Goal: Transaction & Acquisition: Purchase product/service

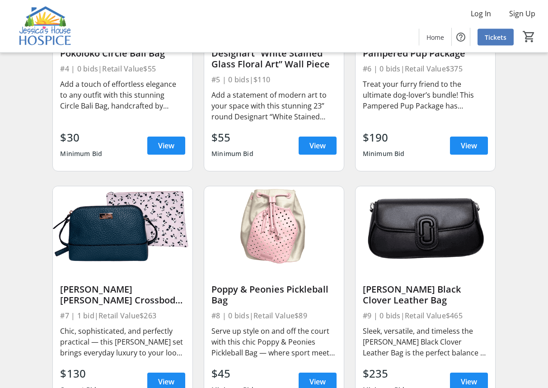
scroll to position [409, 0]
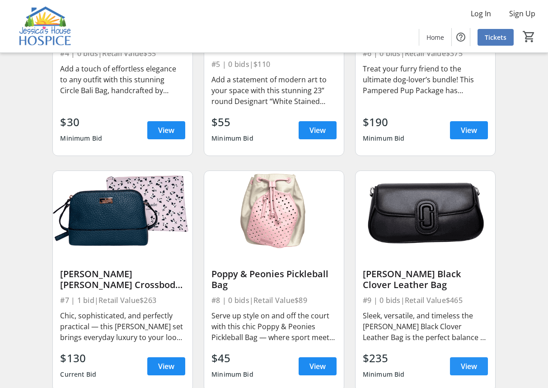
click at [466, 364] on span "View" at bounding box center [469, 366] width 16 height 11
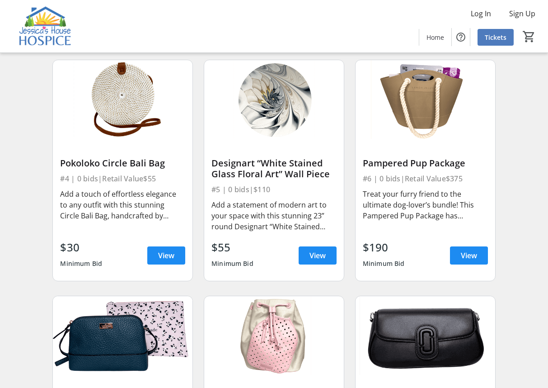
scroll to position [286, 0]
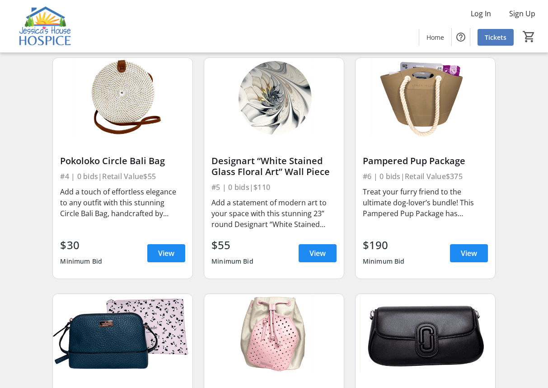
click at [99, 207] on div "Add a touch of effortless elegance to any outfit with this stunning Circle Bali…" at bounding box center [122, 202] width 125 height 33
click at [162, 247] on span at bounding box center [166, 253] width 38 height 22
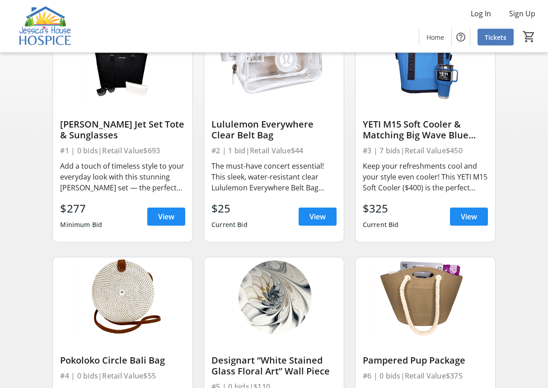
scroll to position [60, 0]
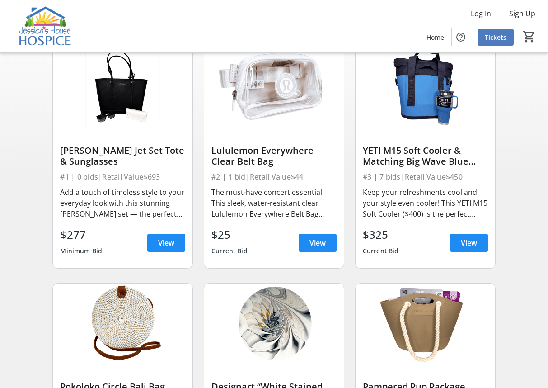
click at [429, 113] on img at bounding box center [426, 86] width 140 height 79
click at [374, 155] on div "YETI M15 Soft Cooler & Matching Big Wave Blue Rambler Tumbler" at bounding box center [425, 156] width 125 height 22
click at [431, 92] on img at bounding box center [426, 86] width 140 height 79
click at [463, 240] on span "View" at bounding box center [469, 242] width 16 height 11
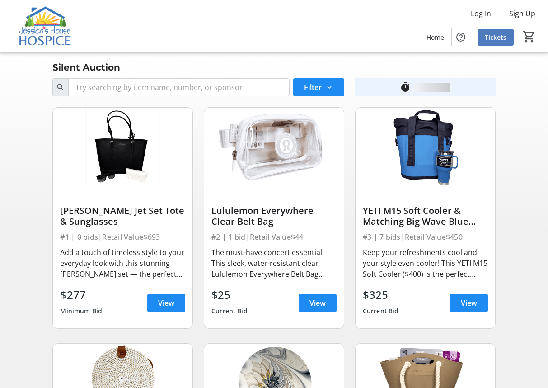
scroll to position [60, 0]
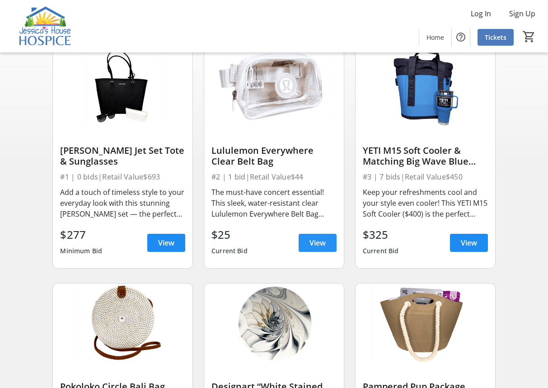
click at [327, 232] on span at bounding box center [318, 243] width 38 height 22
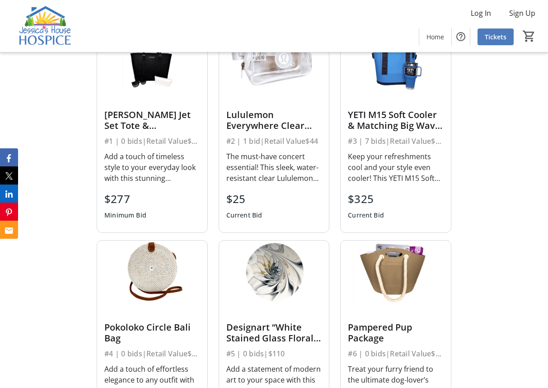
scroll to position [970, 0]
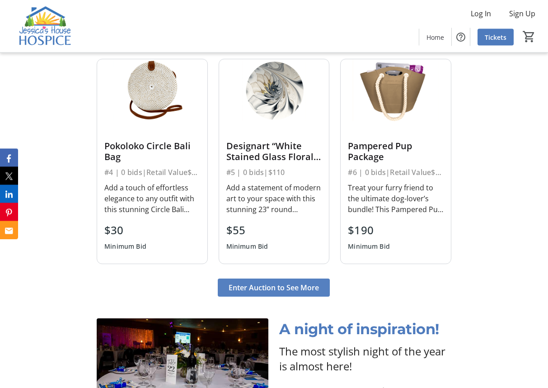
click at [292, 293] on span "Enter Auction to See More" at bounding box center [274, 287] width 90 height 11
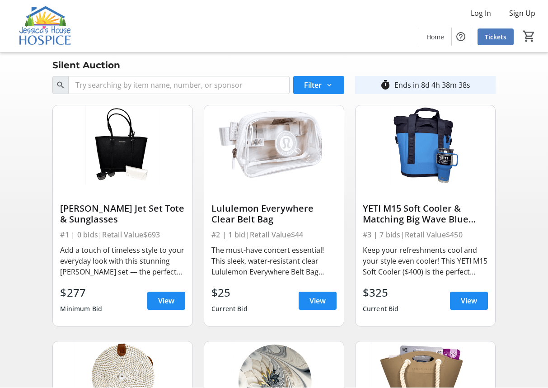
scroll to position [2, 0]
click at [171, 296] on span "View" at bounding box center [166, 300] width 16 height 11
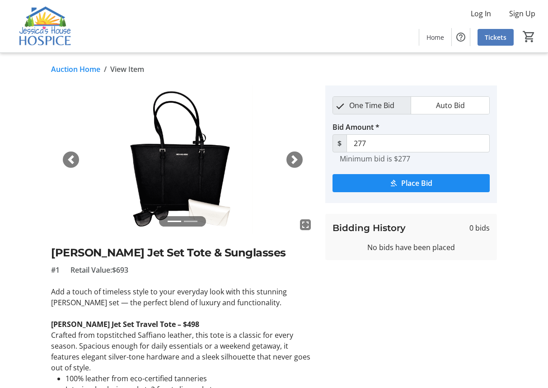
click at [296, 162] on span "button" at bounding box center [294, 159] width 9 height 9
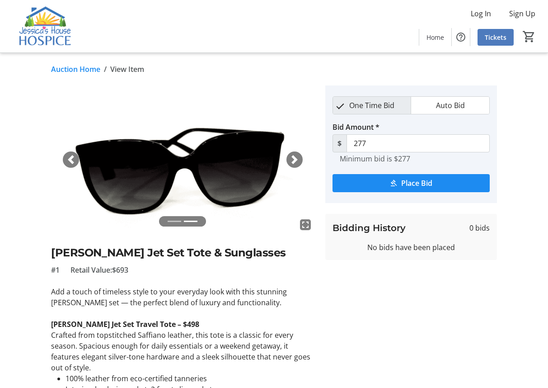
click at [287, 151] on img at bounding box center [182, 159] width 263 height 148
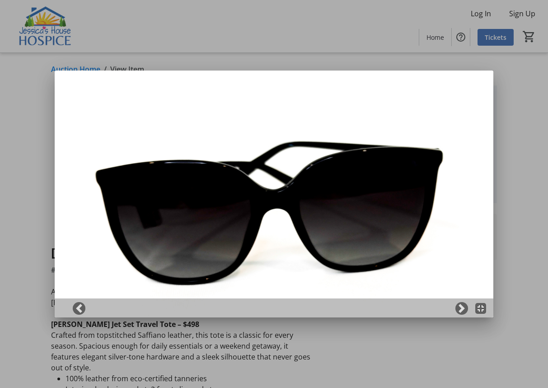
click at [454, 308] on div at bounding box center [274, 307] width 438 height 19
click at [453, 308] on div at bounding box center [274, 307] width 438 height 19
click at [57, 85] on img at bounding box center [274, 194] width 438 height 247
click at [78, 308] on span at bounding box center [79, 308] width 9 height 9
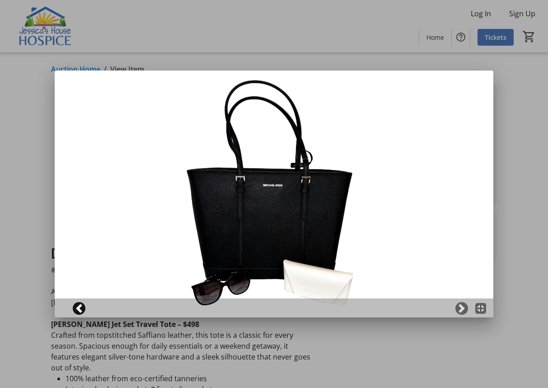
click at [80, 310] on span at bounding box center [79, 308] width 9 height 9
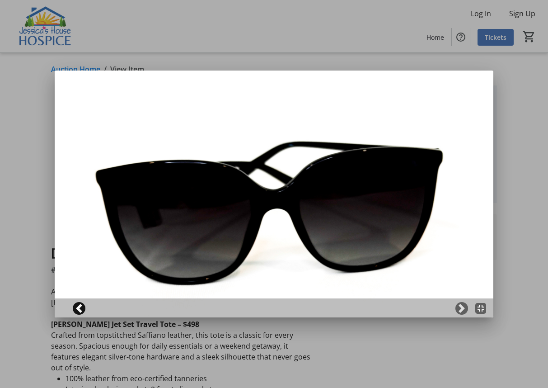
click at [83, 310] on span at bounding box center [79, 308] width 9 height 9
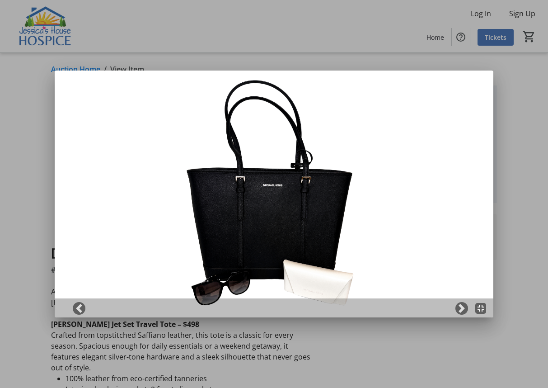
click at [76, 315] on div at bounding box center [274, 307] width 438 height 19
click at [74, 310] on link "Previous" at bounding box center [79, 308] width 13 height 13
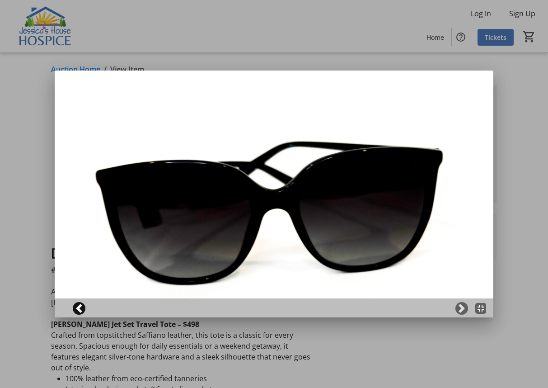
click at [82, 309] on span at bounding box center [79, 308] width 9 height 9
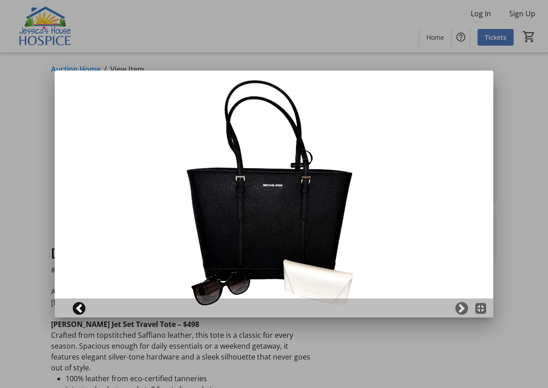
click at [75, 311] on span at bounding box center [79, 308] width 9 height 9
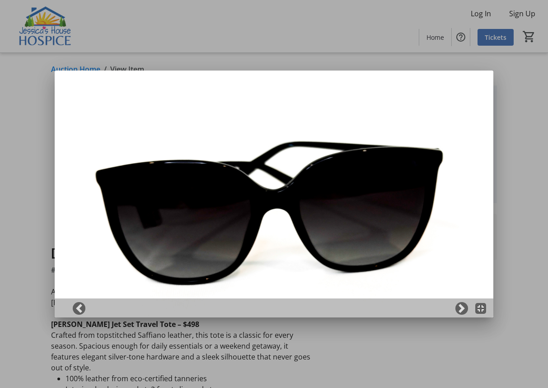
click at [20, 167] on div at bounding box center [274, 194] width 548 height 388
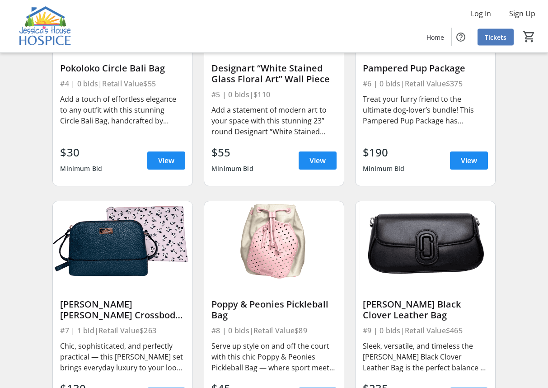
scroll to position [409, 0]
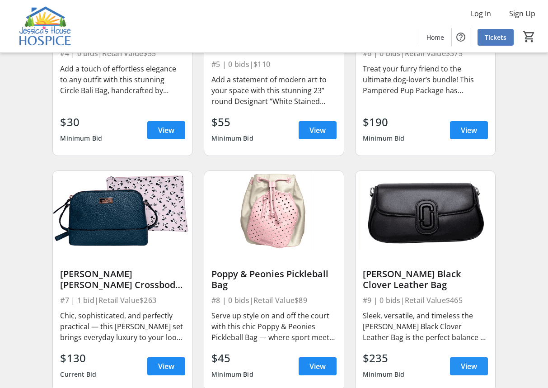
click at [466, 369] on span "View" at bounding box center [469, 366] width 16 height 11
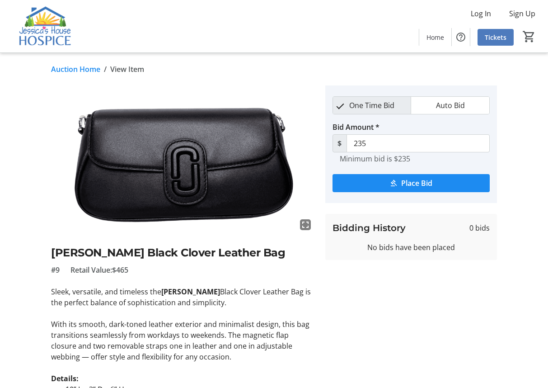
click at [254, 156] on img at bounding box center [182, 159] width 263 height 148
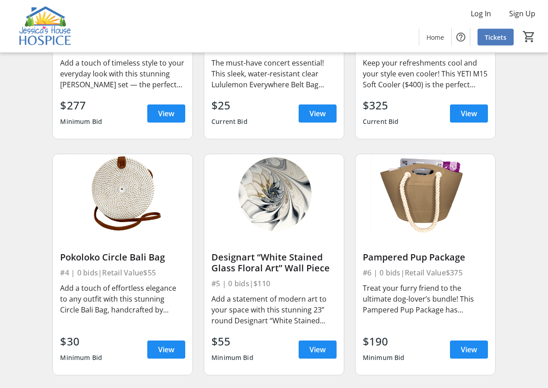
scroll to position [189, 0]
click at [114, 189] on img at bounding box center [123, 193] width 140 height 79
click at [176, 350] on span at bounding box center [166, 350] width 38 height 22
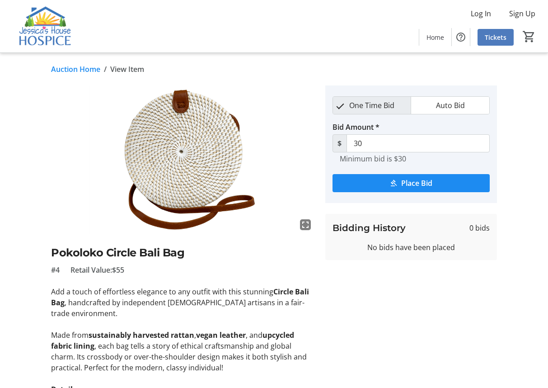
click at [287, 164] on img at bounding box center [182, 159] width 263 height 148
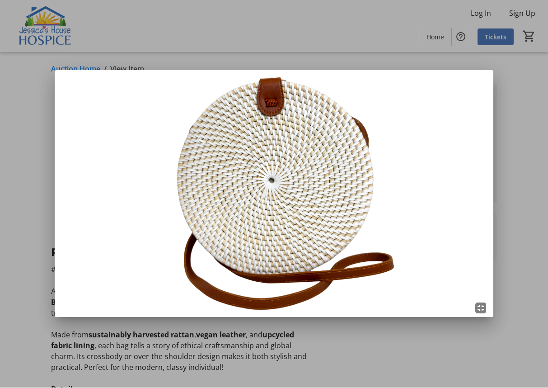
click at [68, 145] on img at bounding box center [274, 194] width 438 height 247
click at [452, 360] on div at bounding box center [274, 194] width 548 height 388
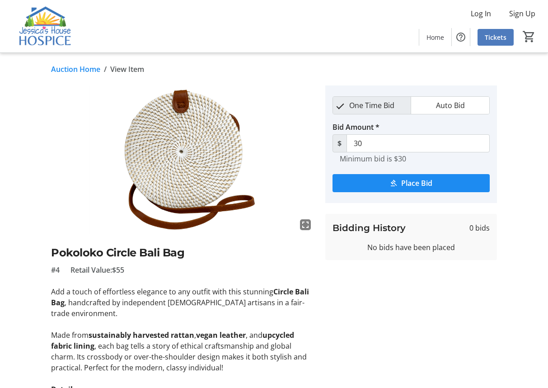
click at [435, 347] on tr-auction-item-bidding-ui "One Time Bid Auto Bid Bid Amount * $ 30 Minimum bid is $30 Place Bid Bidding Hi…" at bounding box center [411, 270] width 183 height 371
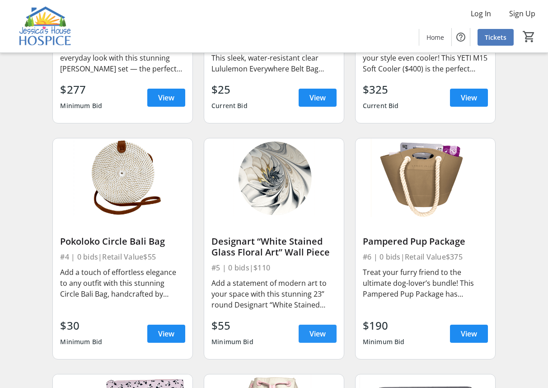
click at [315, 331] on span "View" at bounding box center [318, 333] width 16 height 11
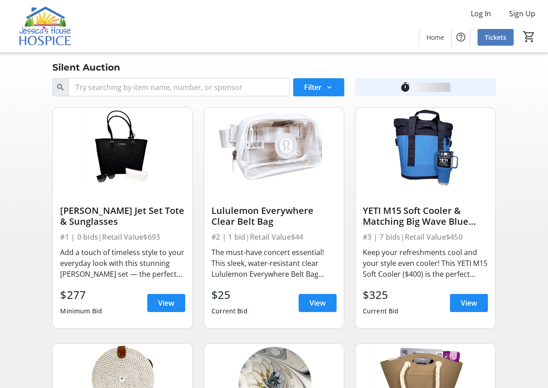
scroll to position [205, 0]
